Goal: Transaction & Acquisition: Purchase product/service

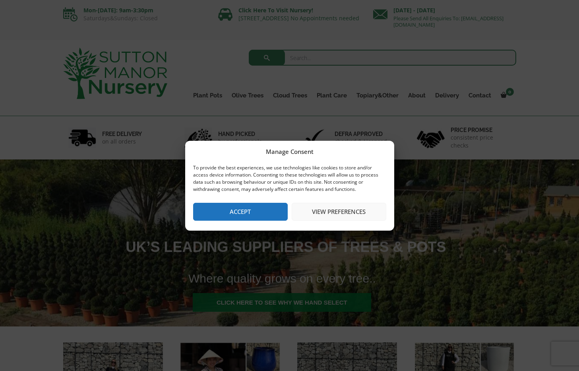
click at [246, 209] on button "Accept" at bounding box center [240, 212] width 95 height 18
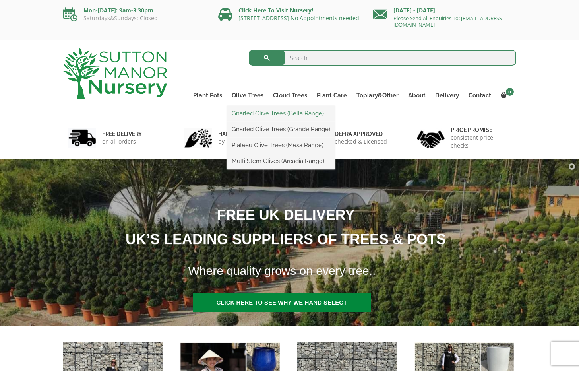
click at [247, 110] on link "Gnarled Olive Trees (Bella Range)" at bounding box center [281, 113] width 108 height 12
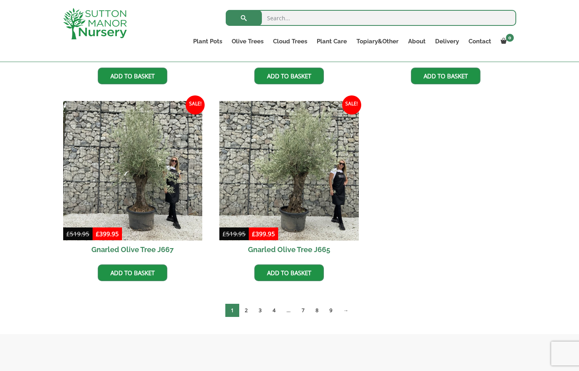
scroll to position [541, 0]
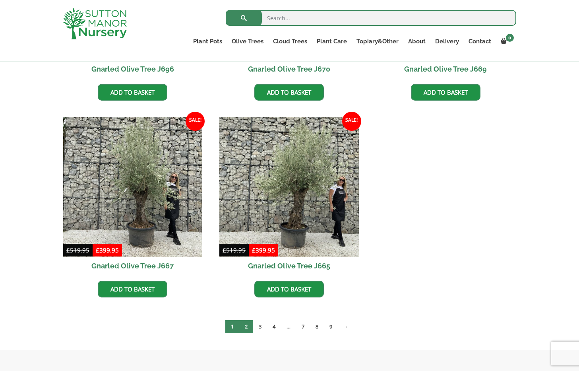
click at [247, 324] on link "2" at bounding box center [246, 326] width 14 height 13
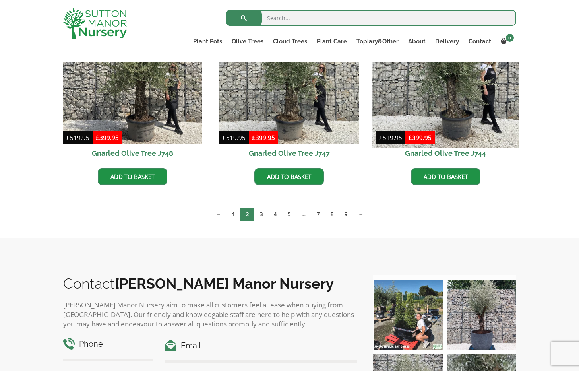
scroll to position [655, 0]
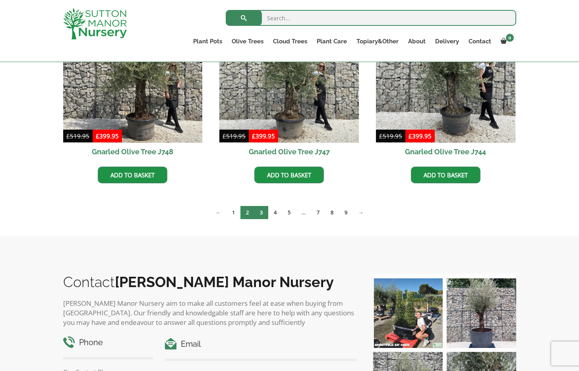
click at [261, 214] on link "3" at bounding box center [261, 212] width 14 height 13
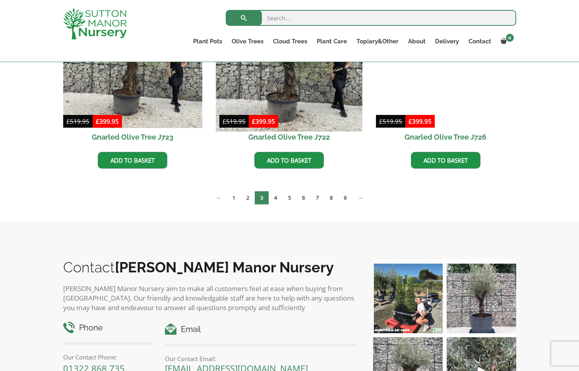
scroll to position [677, 0]
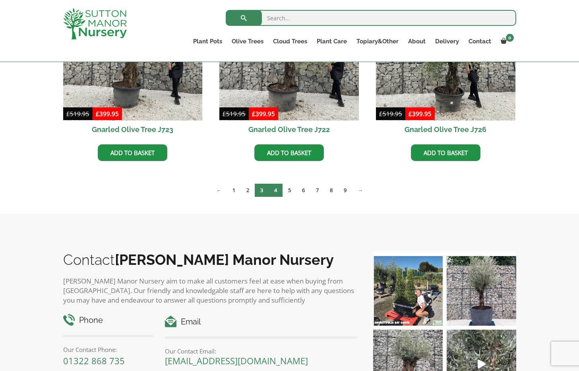
click at [276, 188] on link "4" at bounding box center [276, 190] width 14 height 13
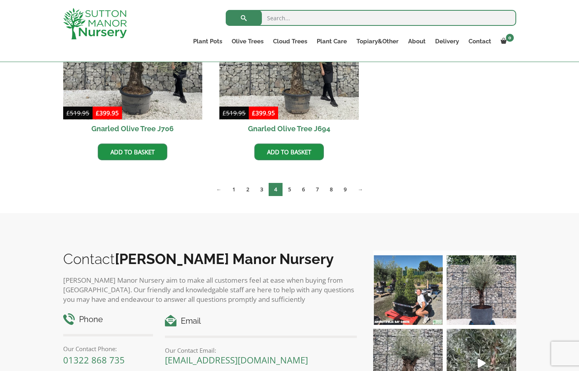
scroll to position [876, 0]
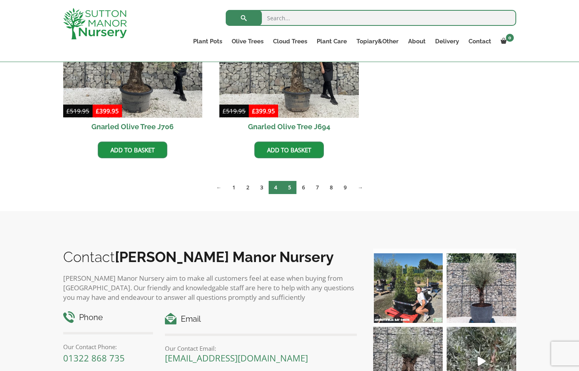
click at [287, 186] on link "5" at bounding box center [289, 187] width 14 height 13
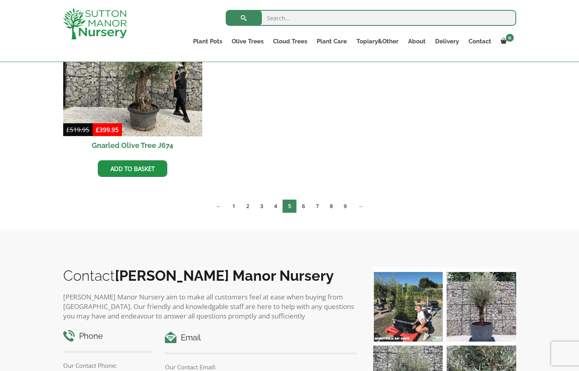
scroll to position [1253, 0]
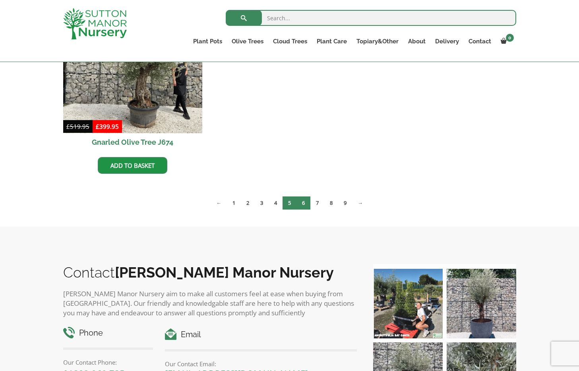
click at [306, 203] on link "6" at bounding box center [303, 202] width 14 height 13
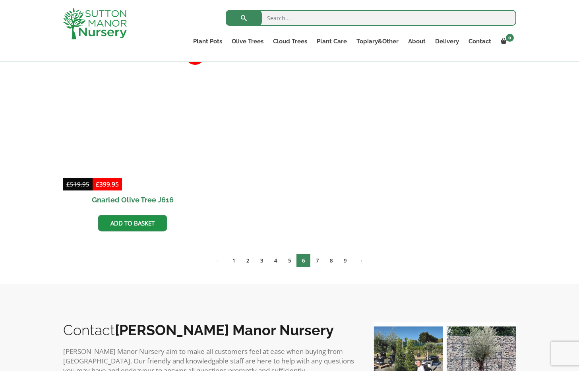
scroll to position [1229, 0]
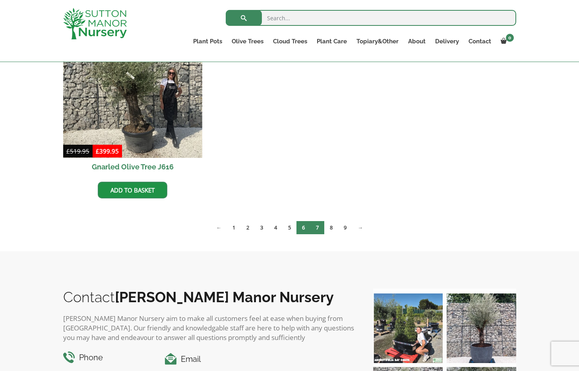
click at [317, 226] on link "7" at bounding box center [317, 227] width 14 height 13
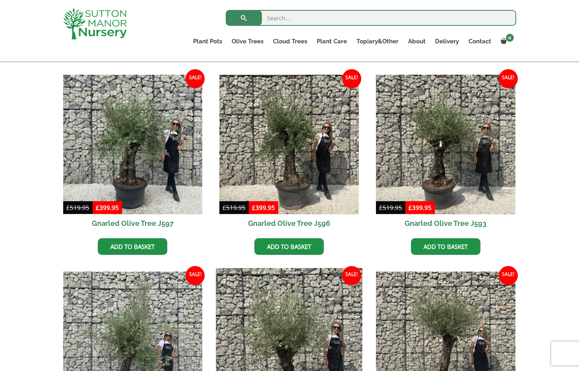
scroll to position [582, 0]
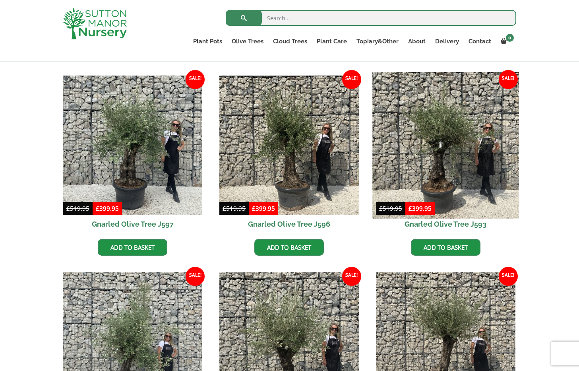
click at [445, 170] on img at bounding box center [445, 145] width 146 height 146
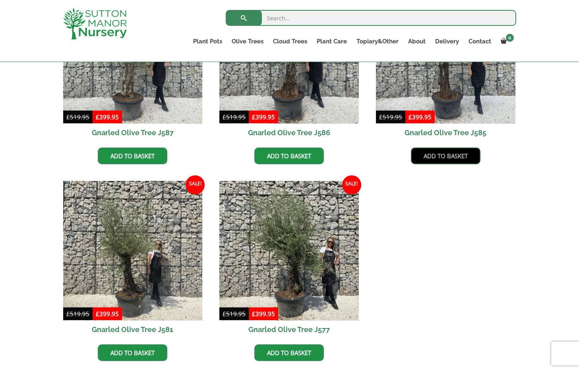
scroll to position [1067, 0]
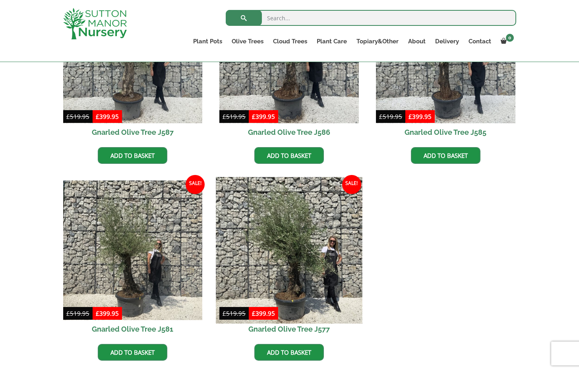
click at [303, 260] on img at bounding box center [289, 250] width 146 height 146
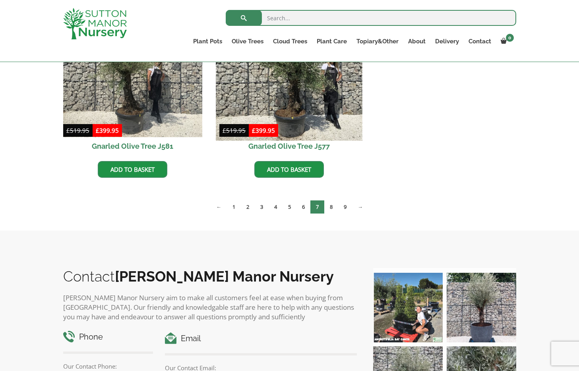
scroll to position [1254, 0]
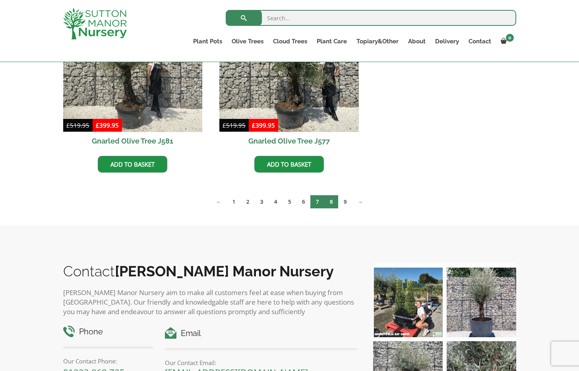
click at [333, 202] on link "8" at bounding box center [331, 201] width 14 height 13
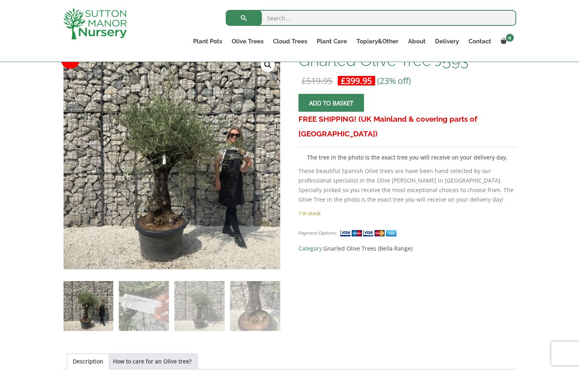
scroll to position [132, 0]
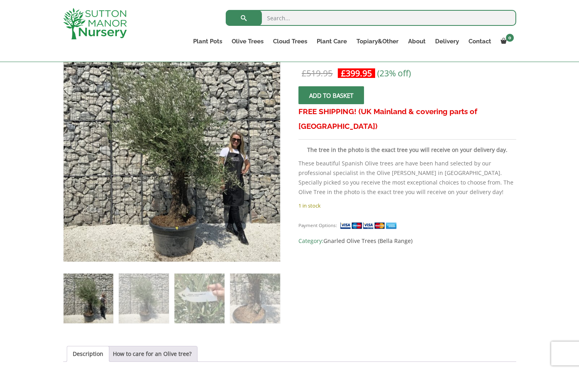
scroll to position [148, 0]
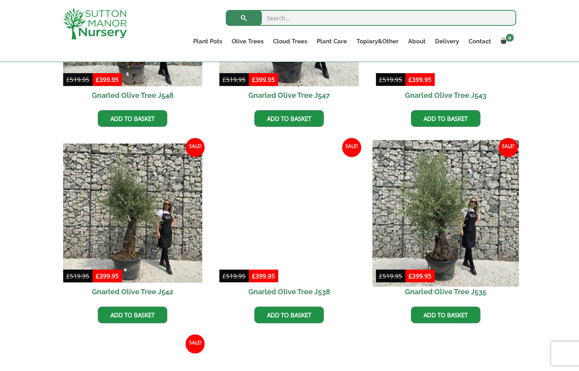
scroll to position [926, 0]
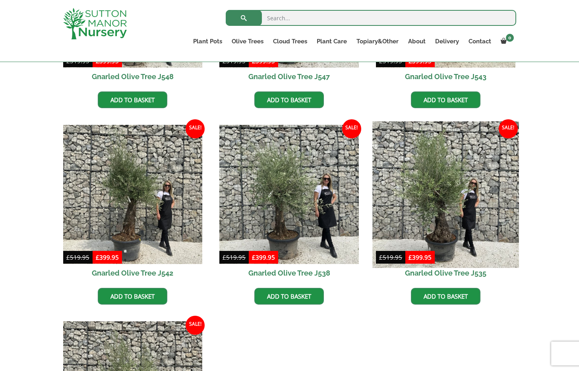
click at [444, 224] on img at bounding box center [445, 194] width 146 height 146
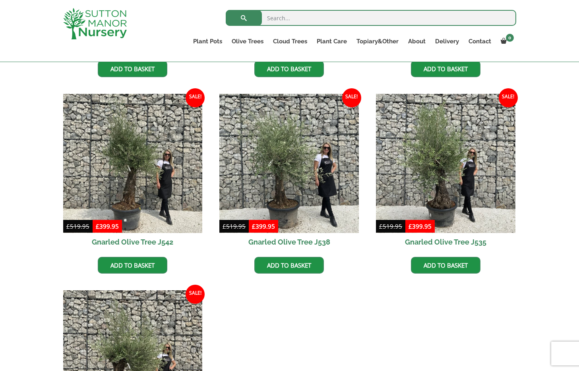
scroll to position [931, 0]
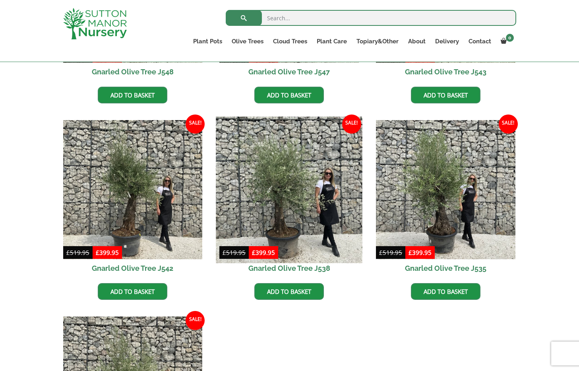
click at [286, 205] on img at bounding box center [289, 189] width 146 height 146
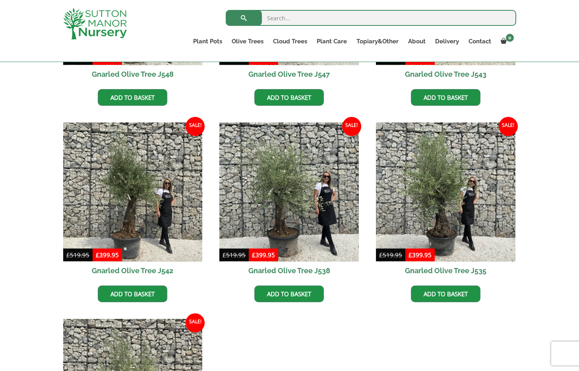
scroll to position [930, 0]
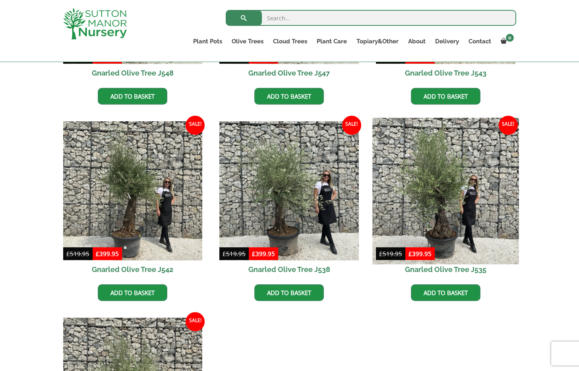
click at [445, 225] on img at bounding box center [445, 191] width 146 height 146
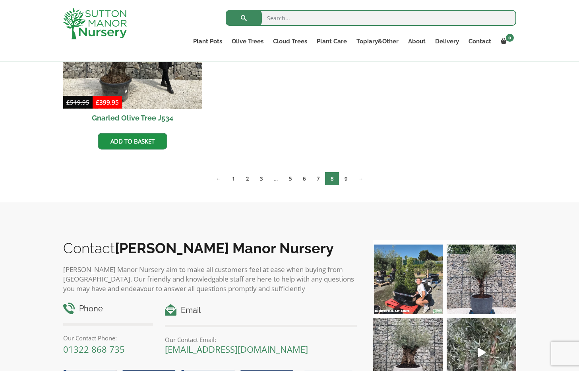
scroll to position [1297, 0]
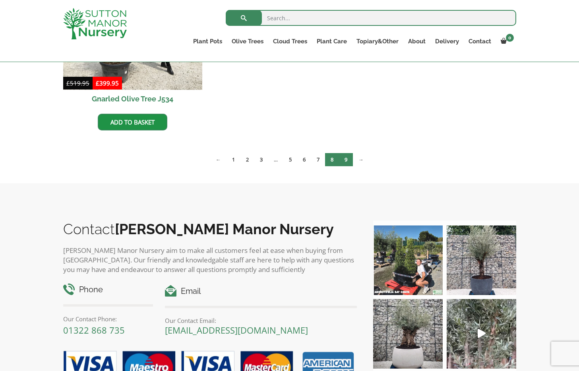
click at [345, 160] on link "9" at bounding box center [346, 159] width 14 height 13
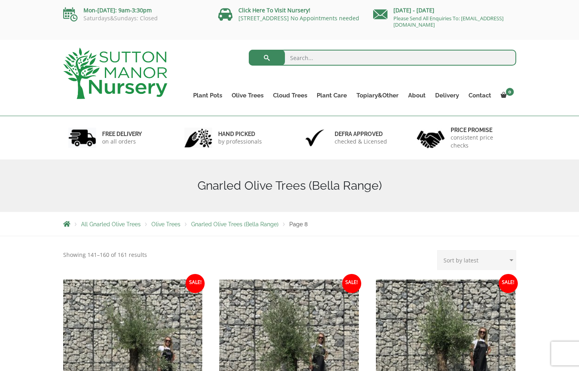
scroll to position [0, 0]
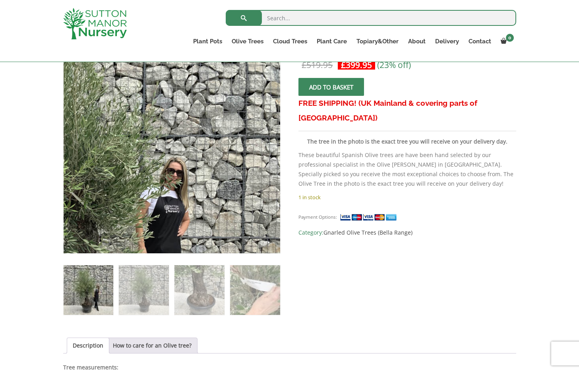
scroll to position [149, 0]
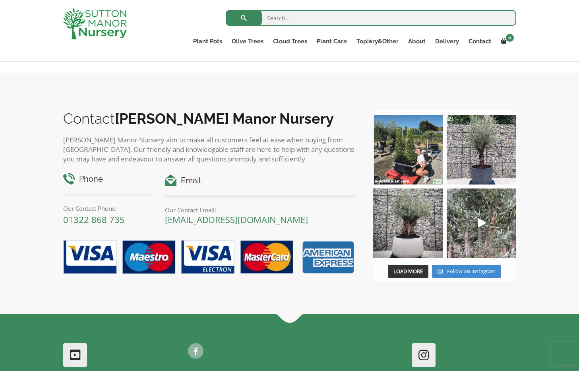
scroll to position [425, 0]
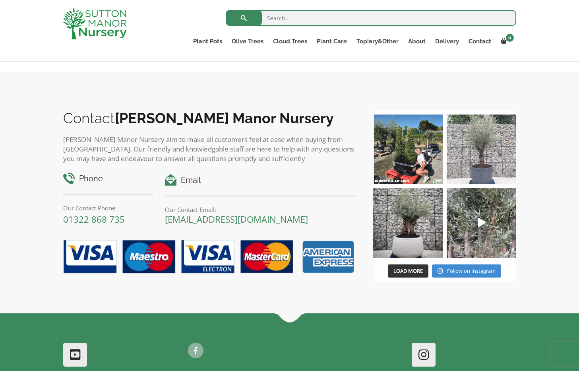
click at [485, 154] on img at bounding box center [481, 149] width 70 height 70
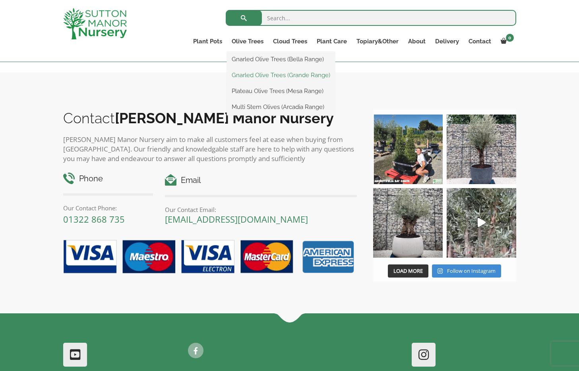
click at [271, 72] on link "Gnarled Olive Trees (Grande Range)" at bounding box center [281, 75] width 108 height 12
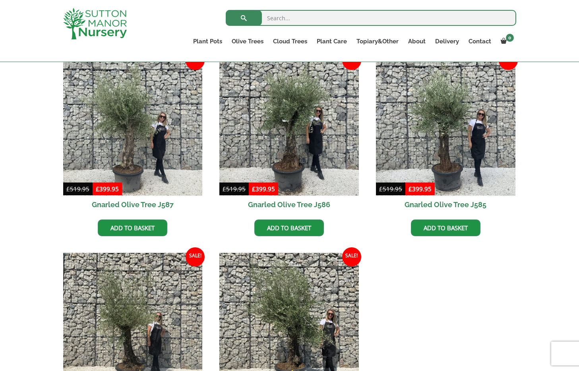
scroll to position [933, 0]
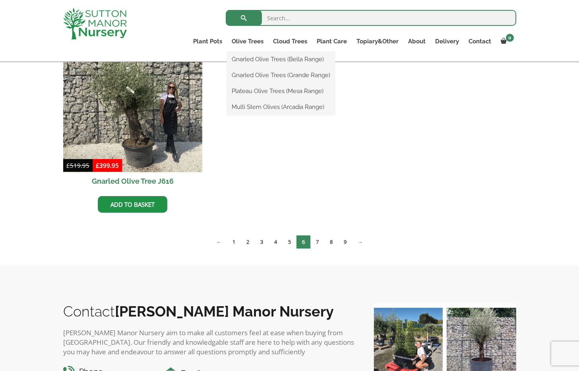
scroll to position [1229, 0]
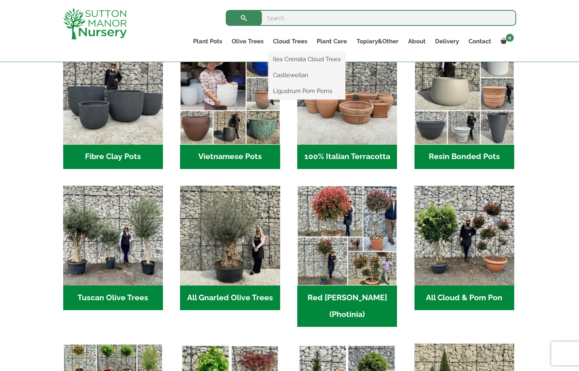
scroll to position [301, 0]
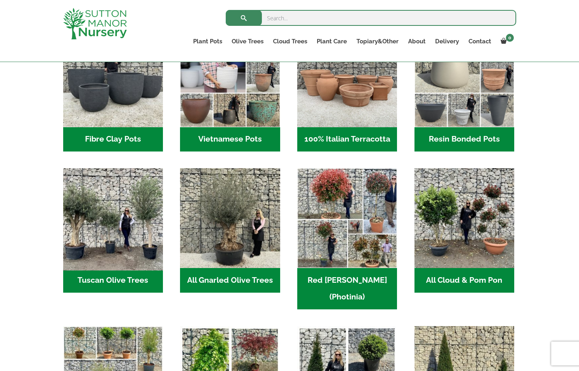
click at [114, 260] on img "Visit product category Tuscan Olive Trees" at bounding box center [112, 218] width 105 height 105
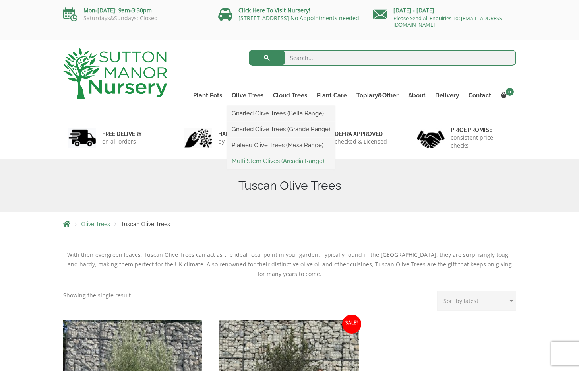
click at [269, 156] on link "Multi Stem Olives (Arcadia Range)" at bounding box center [281, 161] width 108 height 12
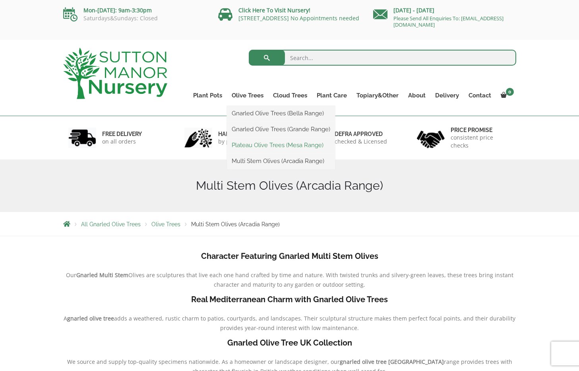
click at [261, 145] on link "Plateau Olive Trees (Mesa Range)" at bounding box center [281, 145] width 108 height 12
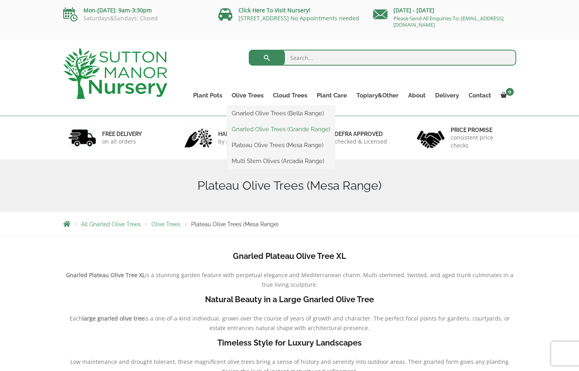
click at [253, 130] on link "Gnarled Olive Trees (Grande Range)" at bounding box center [281, 129] width 108 height 12
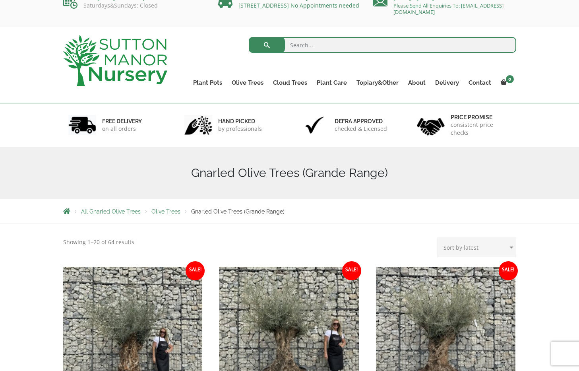
scroll to position [15, 0]
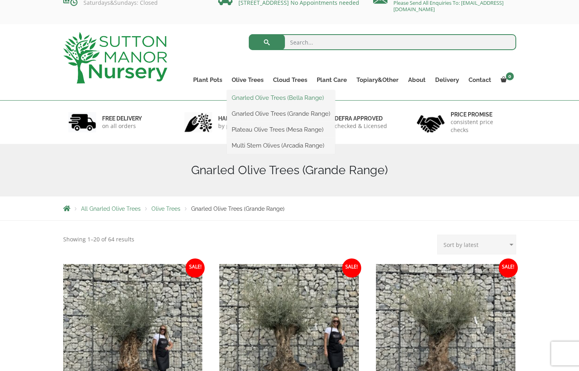
click at [255, 97] on link "Gnarled Olive Trees (Bella Range)" at bounding box center [281, 98] width 108 height 12
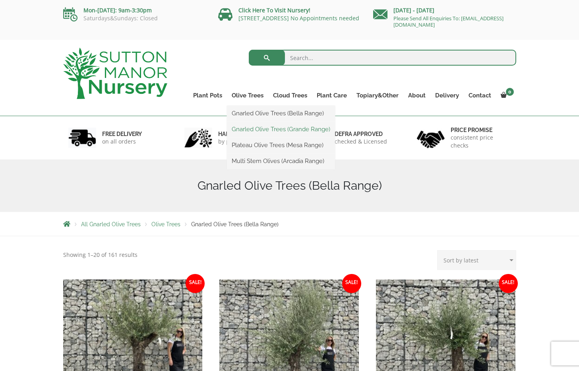
click at [255, 130] on link "Gnarled Olive Trees (Grande Range)" at bounding box center [281, 129] width 108 height 12
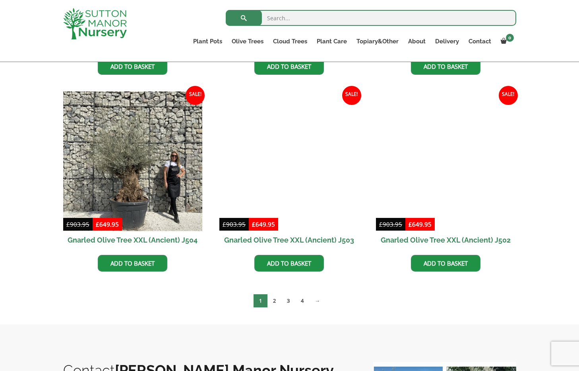
scroll to position [1156, 0]
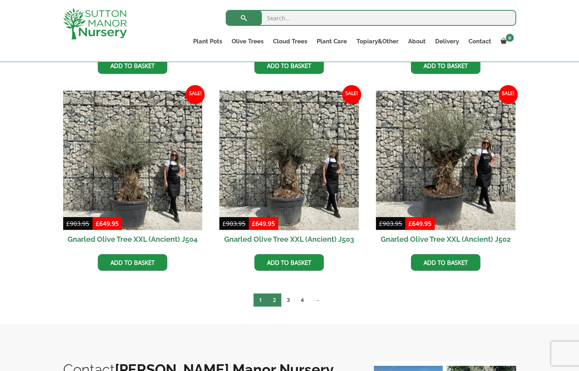
click at [271, 299] on link "2" at bounding box center [274, 299] width 14 height 13
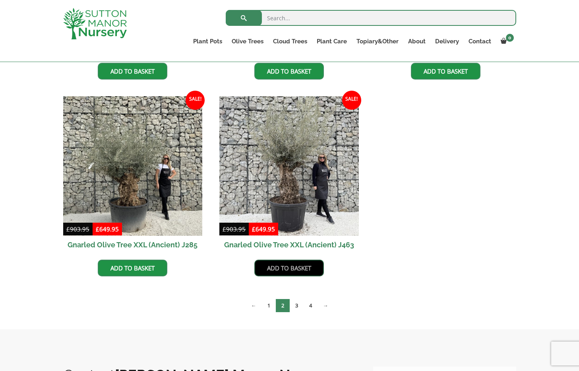
scroll to position [1160, 0]
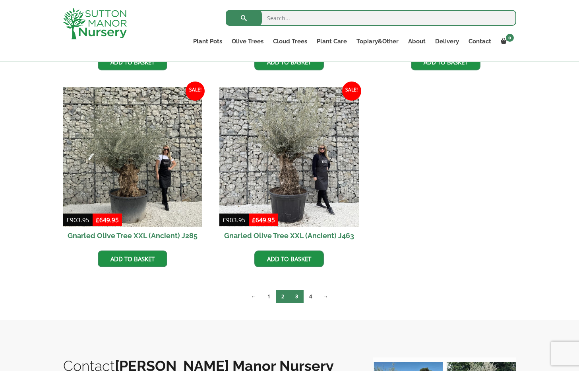
click at [296, 298] on link "3" at bounding box center [297, 296] width 14 height 13
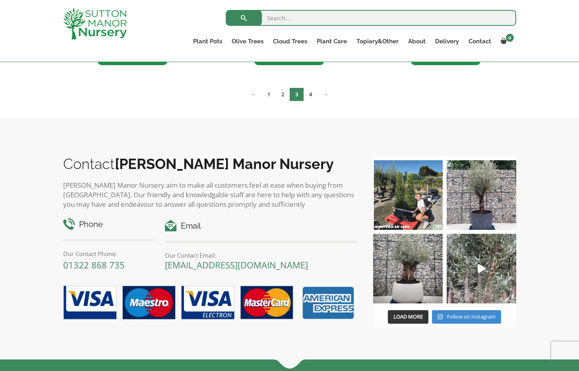
scroll to position [1165, 0]
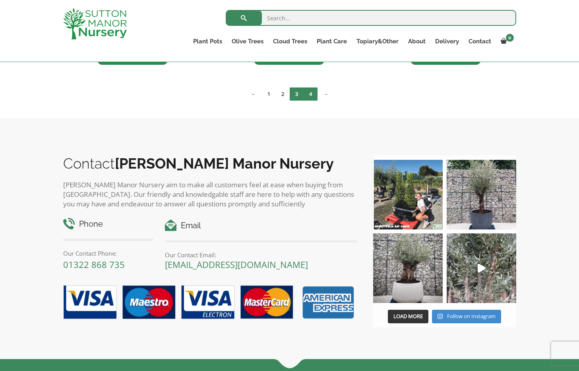
click at [312, 90] on link "4" at bounding box center [310, 93] width 14 height 13
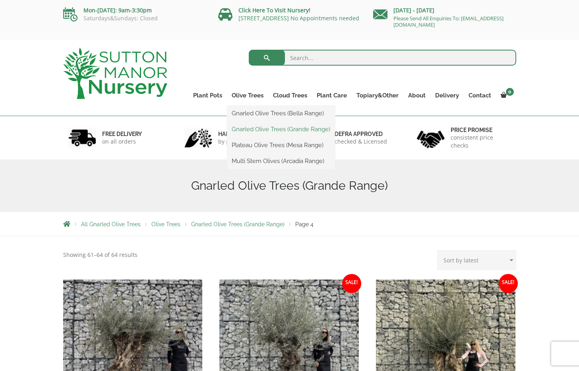
click at [255, 126] on link "Gnarled Olive Trees (Grande Range)" at bounding box center [281, 129] width 108 height 12
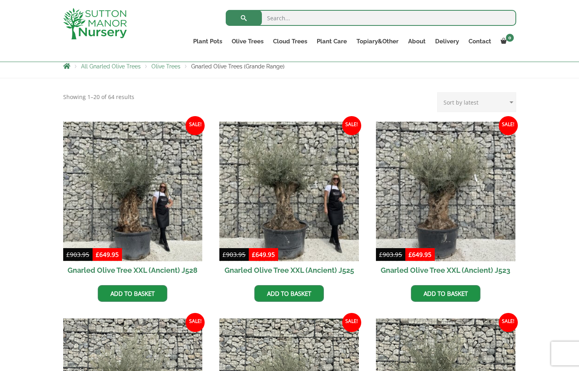
scroll to position [14, 0]
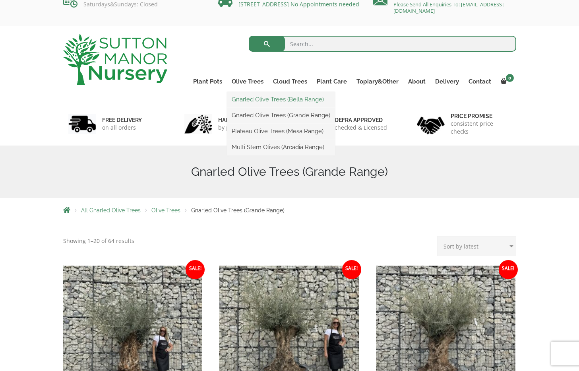
click at [261, 97] on link "Gnarled Olive Trees (Bella Range)" at bounding box center [281, 99] width 108 height 12
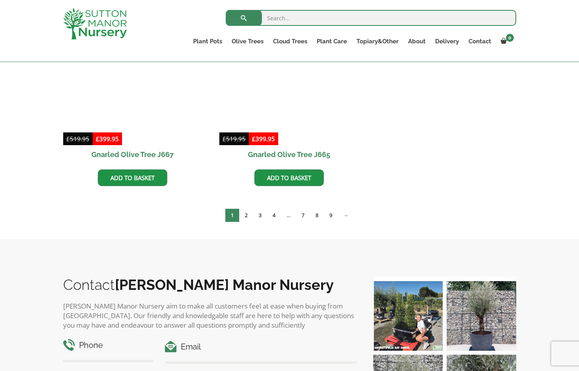
scroll to position [659, 0]
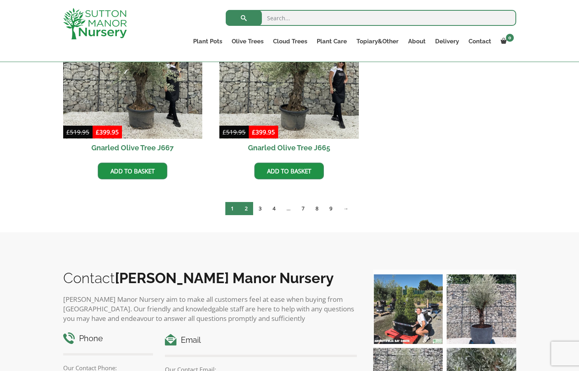
click at [244, 211] on link "2" at bounding box center [246, 208] width 14 height 13
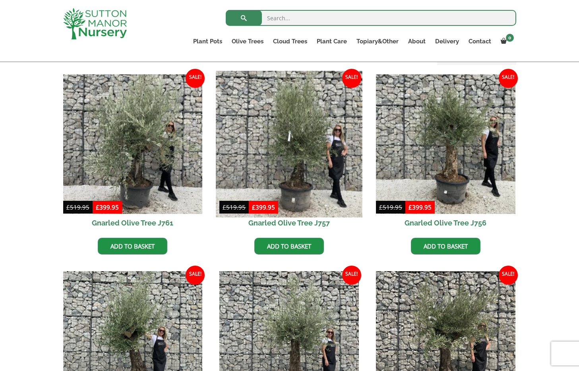
scroll to position [194, 0]
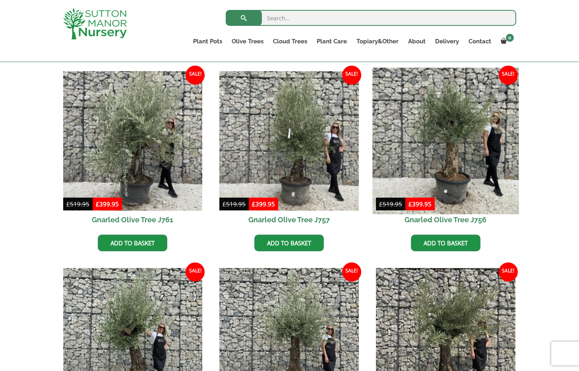
click at [455, 170] on img at bounding box center [445, 141] width 146 height 146
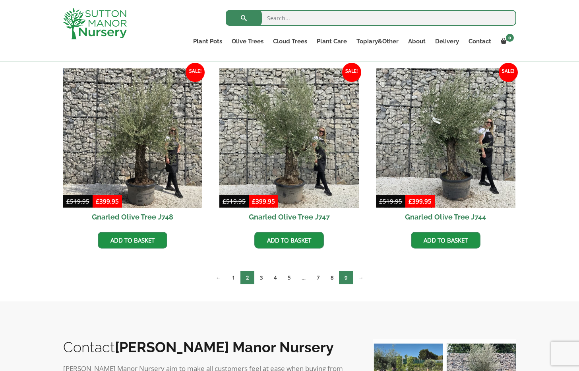
scroll to position [593, 0]
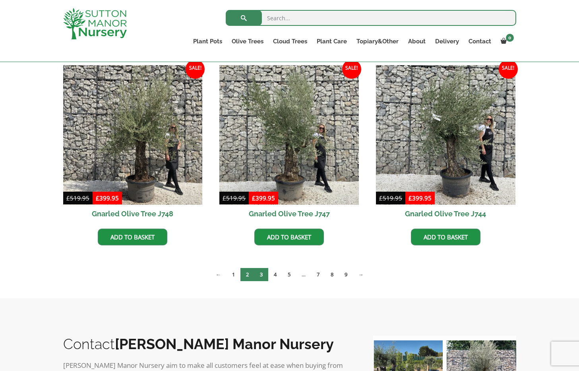
click at [261, 274] on link "3" at bounding box center [261, 274] width 14 height 13
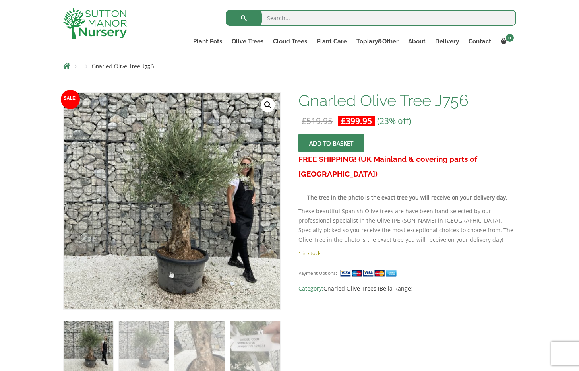
scroll to position [92, 0]
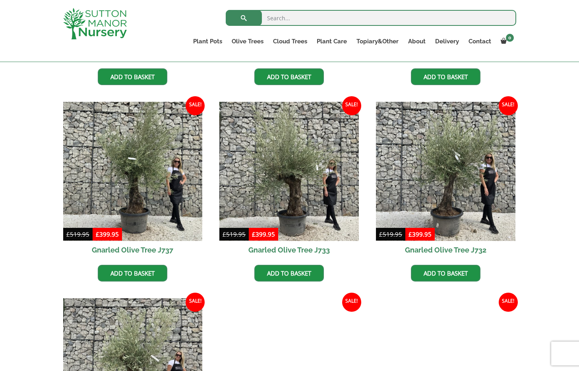
scroll to position [361, 0]
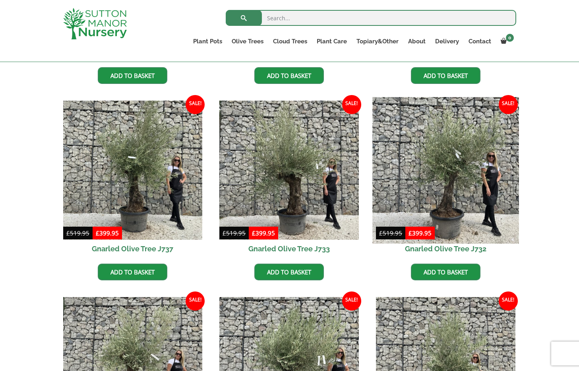
click at [440, 180] on img at bounding box center [445, 170] width 146 height 146
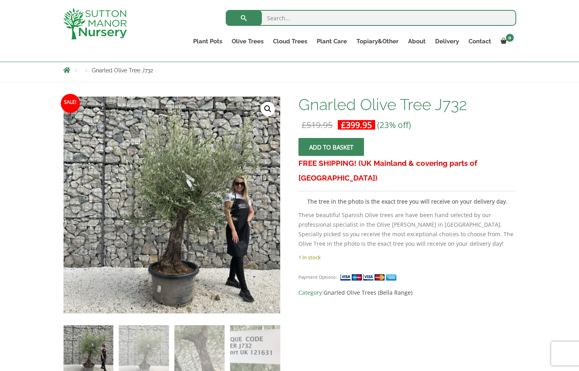
scroll to position [100, 0]
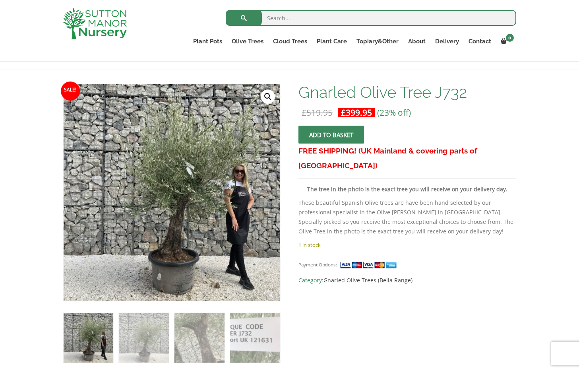
click at [331, 135] on span "submit" at bounding box center [331, 135] width 0 height 0
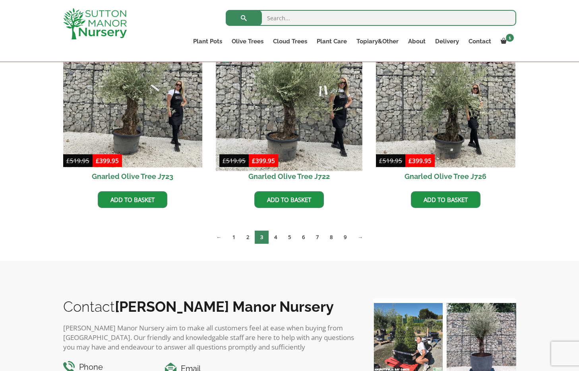
scroll to position [632, 0]
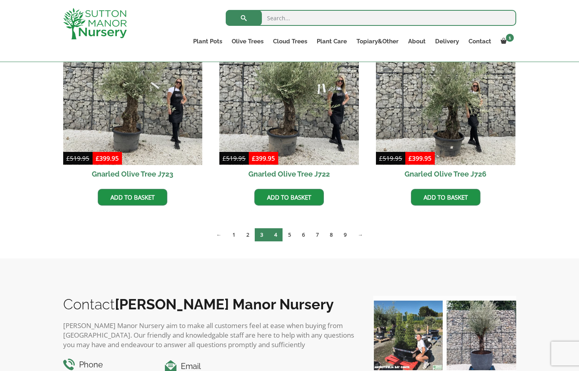
click at [275, 236] on link "4" at bounding box center [276, 234] width 14 height 13
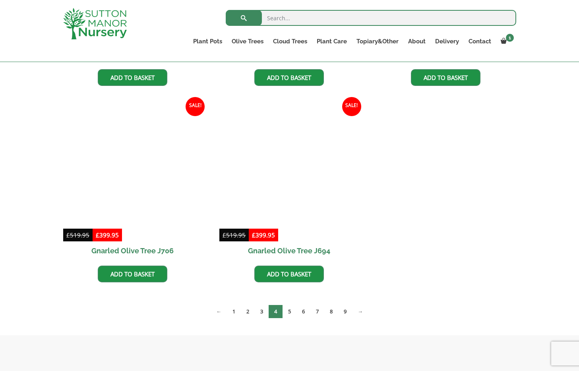
scroll to position [752, 0]
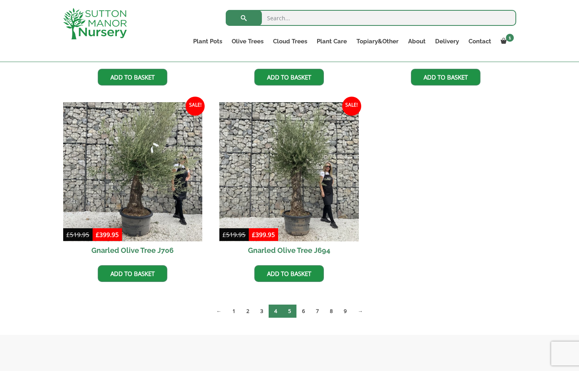
click at [291, 308] on link "5" at bounding box center [289, 310] width 14 height 13
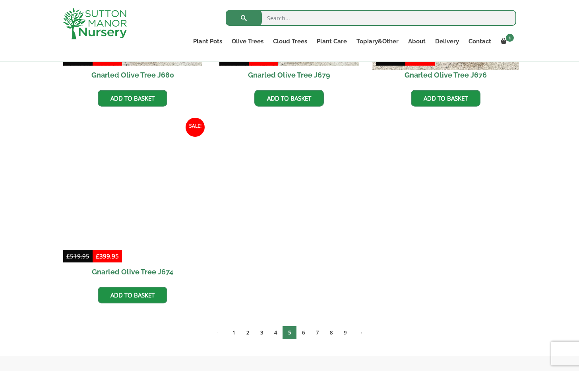
scroll to position [1138, 0]
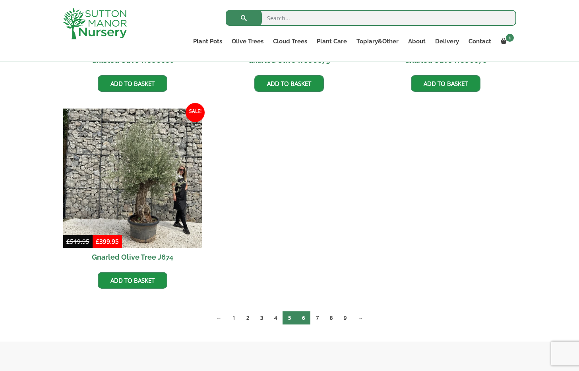
click at [306, 318] on link "6" at bounding box center [303, 317] width 14 height 13
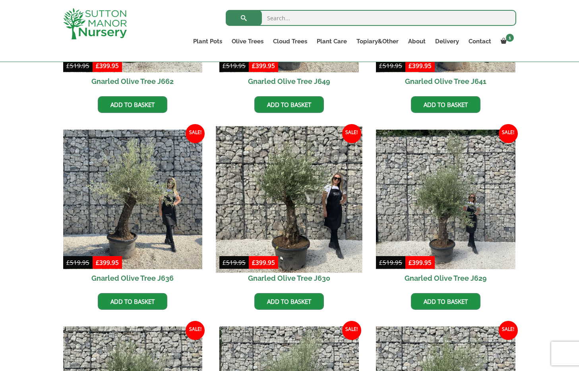
scroll to position [537, 0]
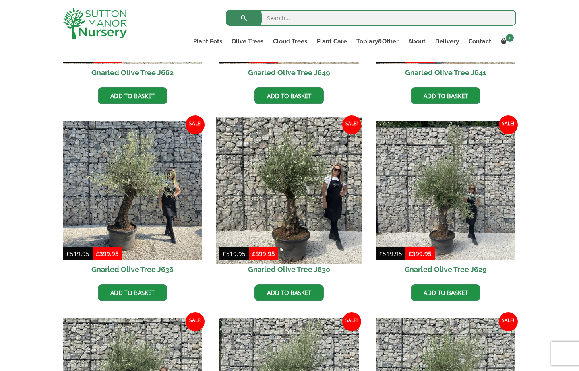
click at [293, 218] on img at bounding box center [289, 190] width 146 height 146
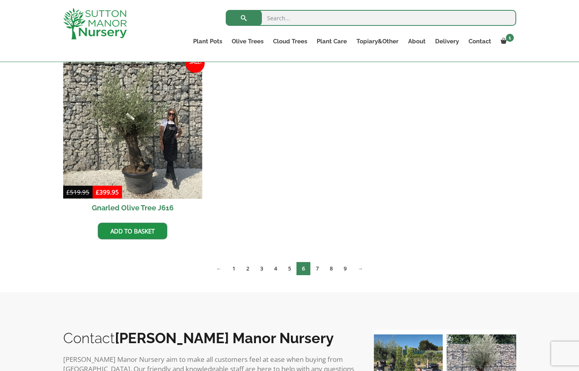
scroll to position [1195, 0]
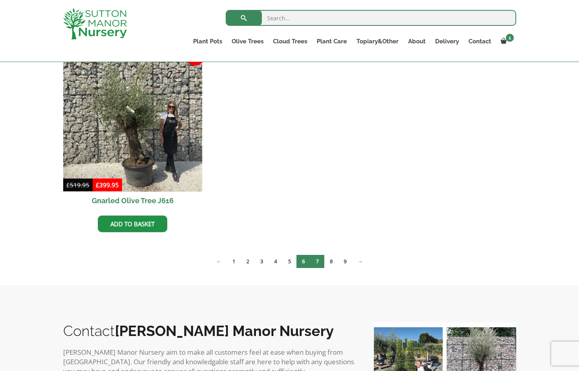
click at [317, 259] on link "7" at bounding box center [317, 261] width 14 height 13
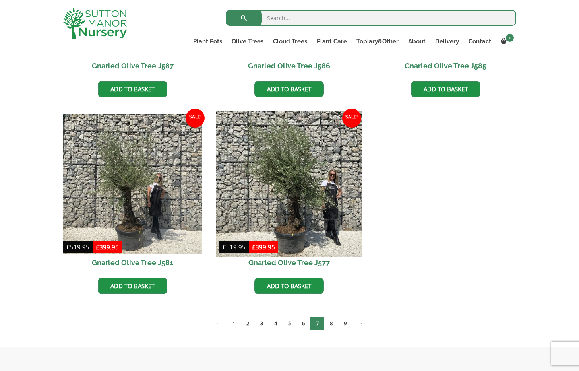
scroll to position [1137, 0]
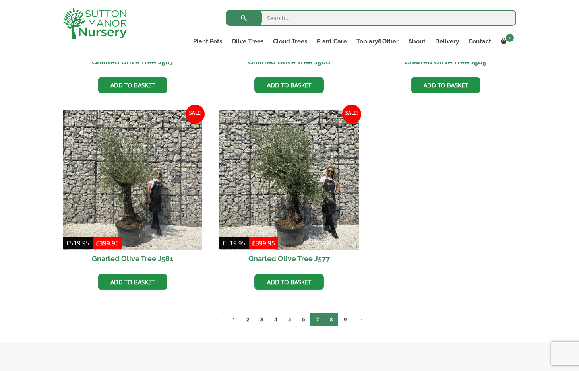
click at [329, 319] on link "8" at bounding box center [331, 319] width 14 height 13
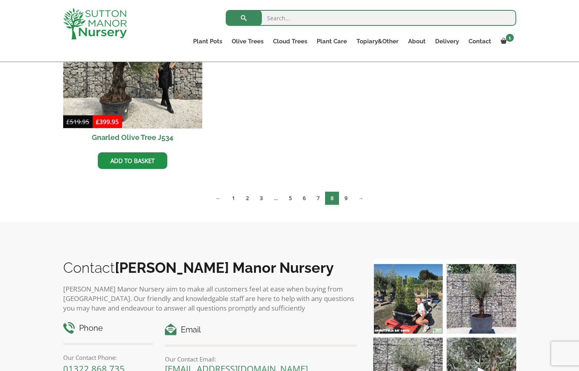
scroll to position [1263, 0]
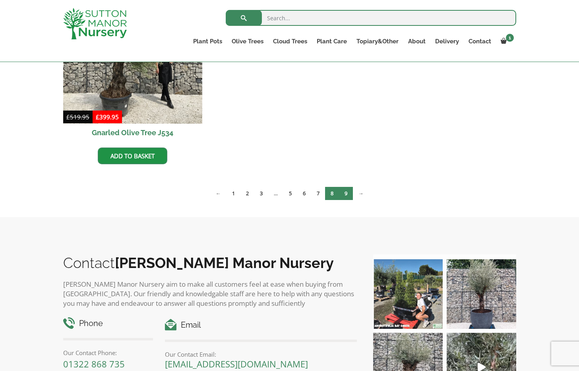
click at [344, 194] on link "9" at bounding box center [346, 193] width 14 height 13
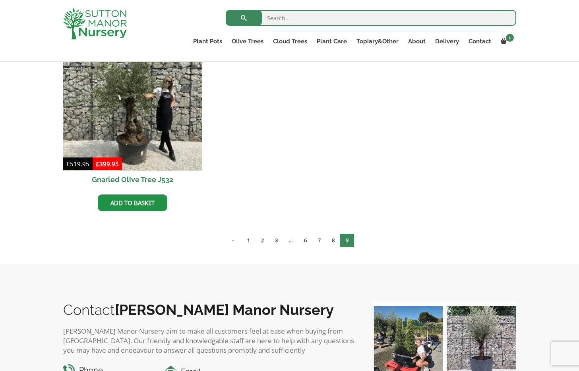
scroll to position [235, 0]
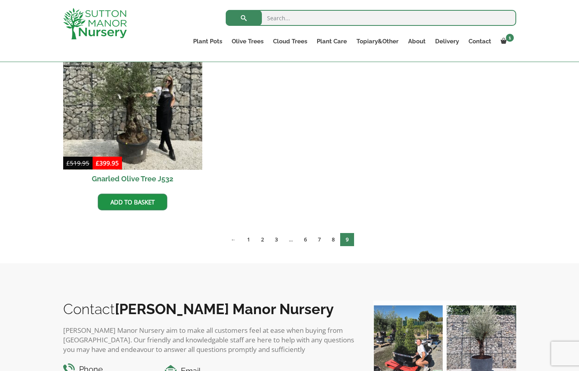
click at [332, 22] on input "search" at bounding box center [371, 18] width 290 height 16
